Goal: Information Seeking & Learning: Learn about a topic

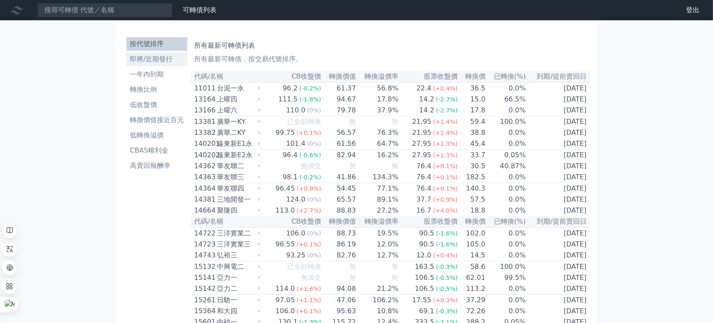
click at [126, 64] on li "即將/近期發行" at bounding box center [156, 59] width 61 height 10
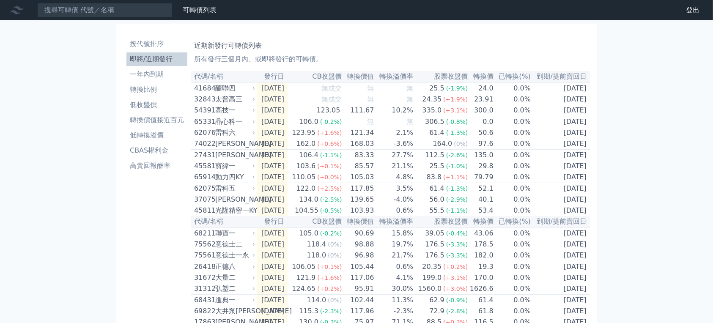
click at [328, 64] on div "近期新發行可轉債列表 所有發行三個月內、或即將發行的可轉債。" at bounding box center [390, 50] width 392 height 27
click at [159, 17] on input at bounding box center [104, 10] width 135 height 14
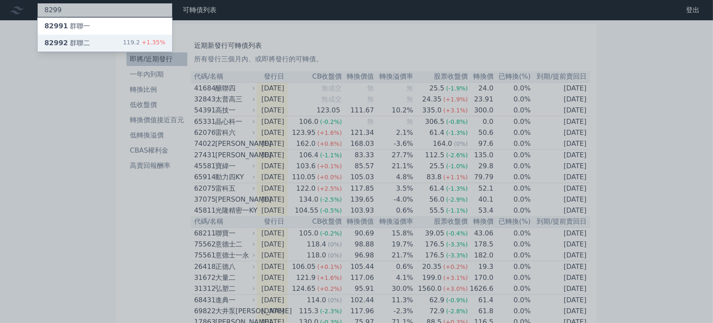
type input "8299"
click at [170, 52] on div "82992 群聯二 119.2 +1.35%" at bounding box center [105, 43] width 134 height 17
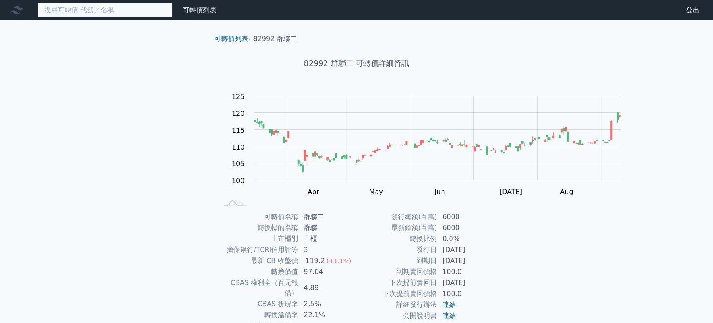
click at [172, 14] on input at bounding box center [104, 10] width 135 height 14
click at [172, 15] on input at bounding box center [104, 10] width 135 height 14
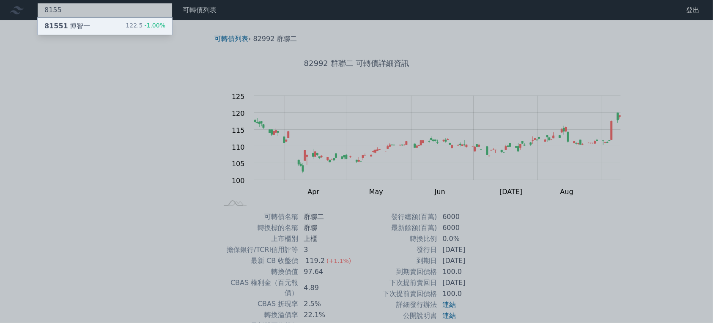
type input "8155"
click at [172, 35] on div "81551 [PERSON_NAME] 122.5 -1.00%" at bounding box center [105, 26] width 134 height 17
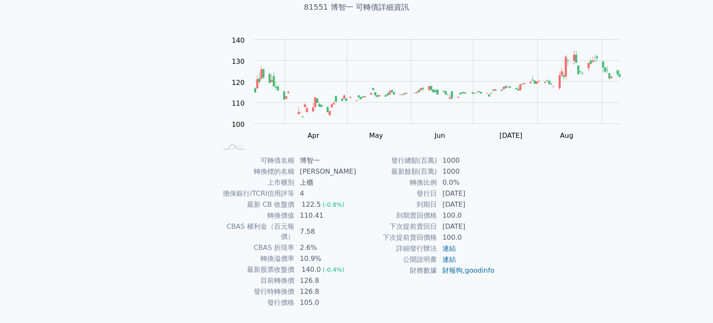
scroll to position [169, 0]
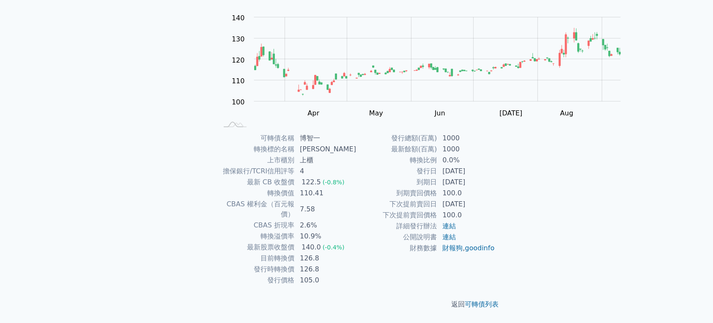
click at [505, 195] on div "可轉債名稱 博智一 轉換標的名稱 博智 上市櫃別 上櫃 擔保銀行/TCRI信用評等 4 最新 CB 收盤價 122.5 (-0.8%) 轉換價值 110.41…" at bounding box center [357, 209] width 298 height 153
